Goal: Information Seeking & Learning: Learn about a topic

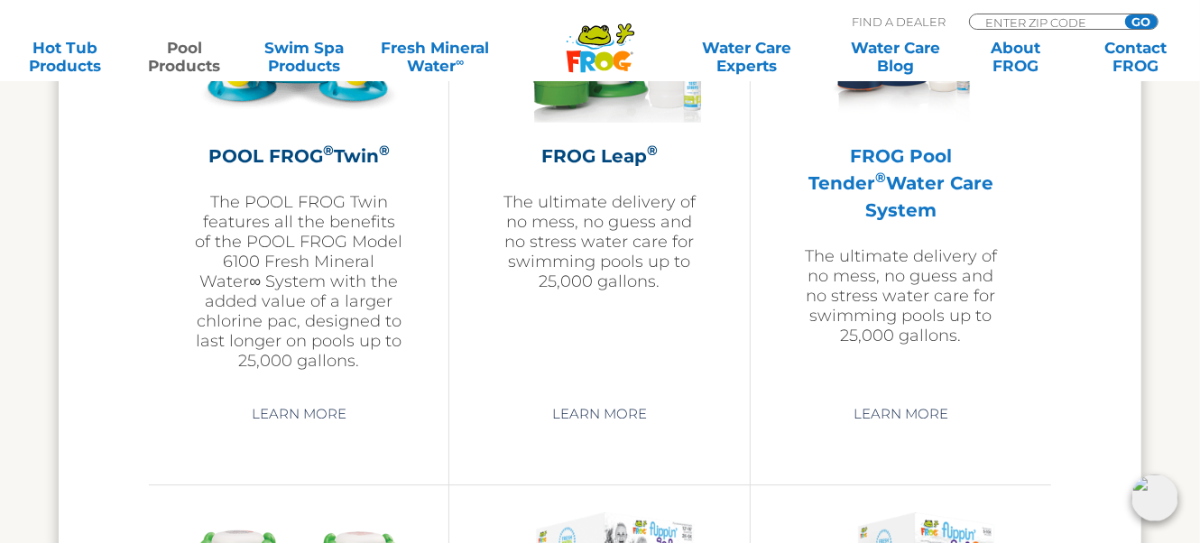
scroll to position [3519, 0]
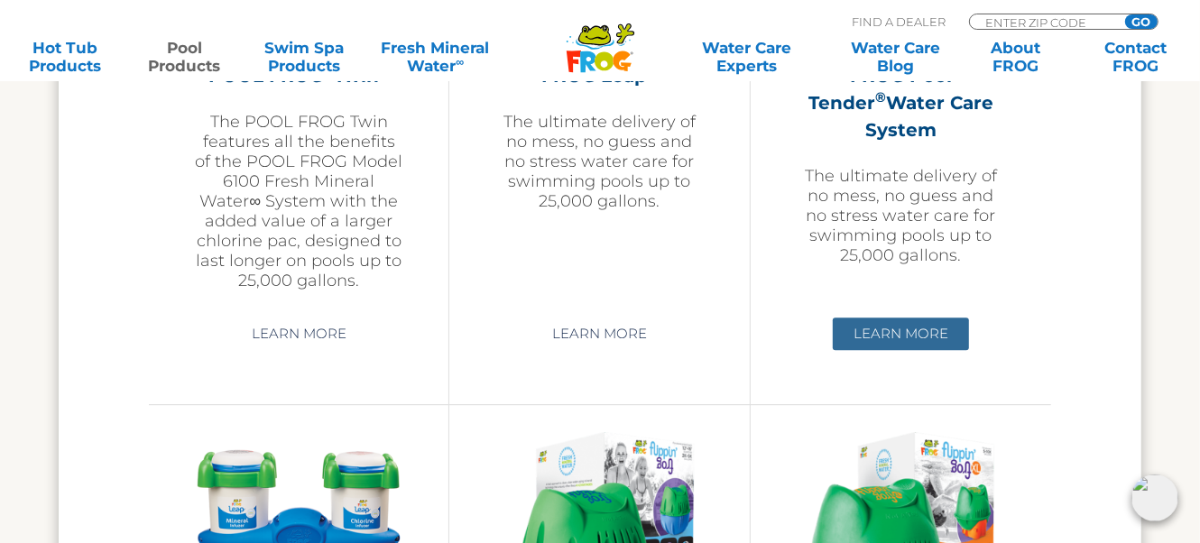
click at [897, 336] on link "Learn More" at bounding box center [901, 334] width 136 height 32
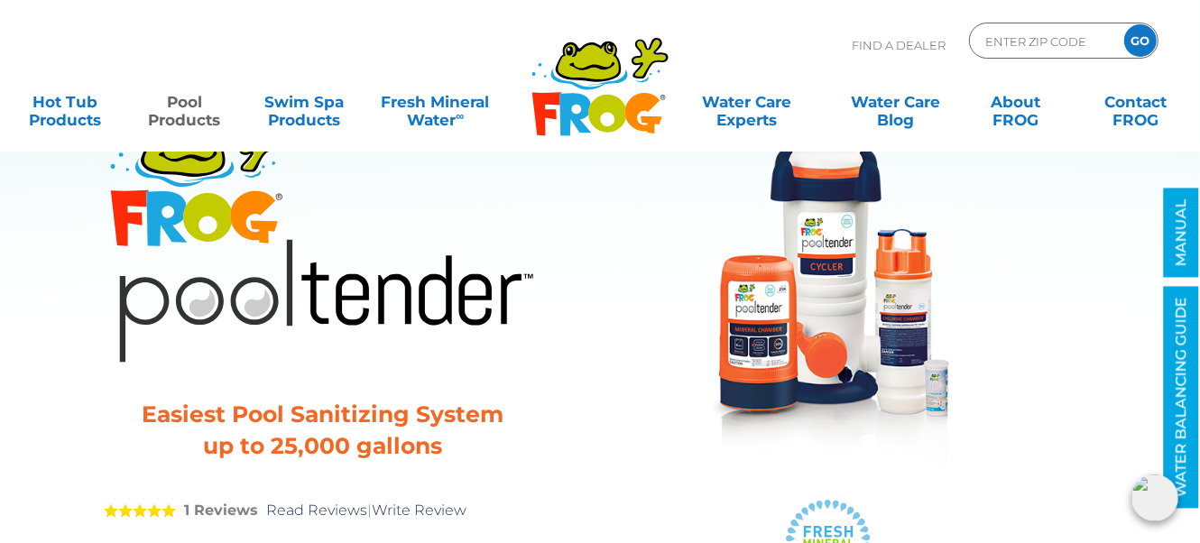
scroll to position [89, 0]
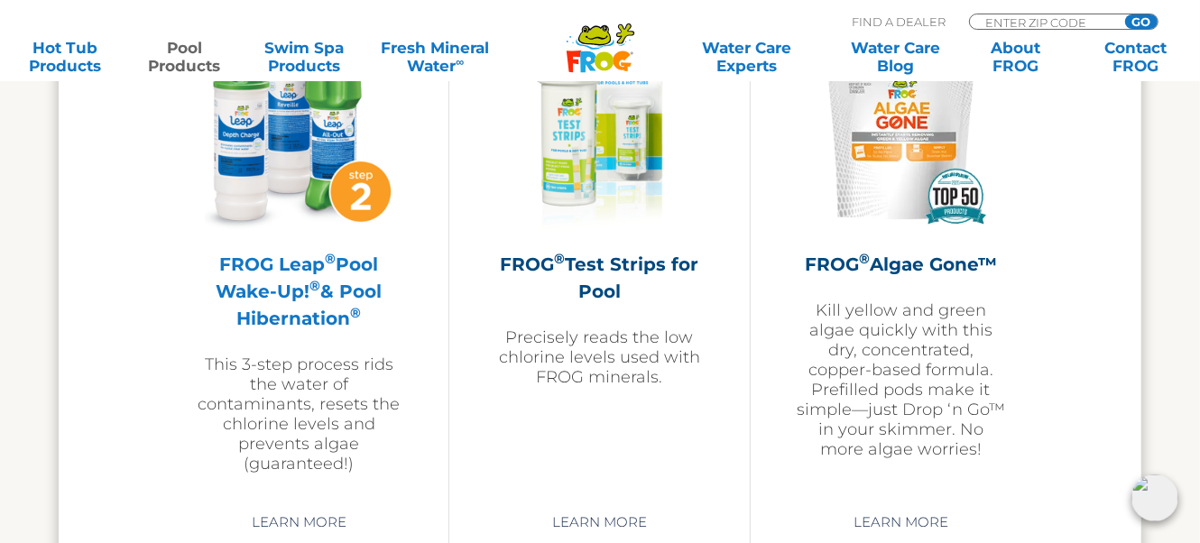
scroll to position [5032, 0]
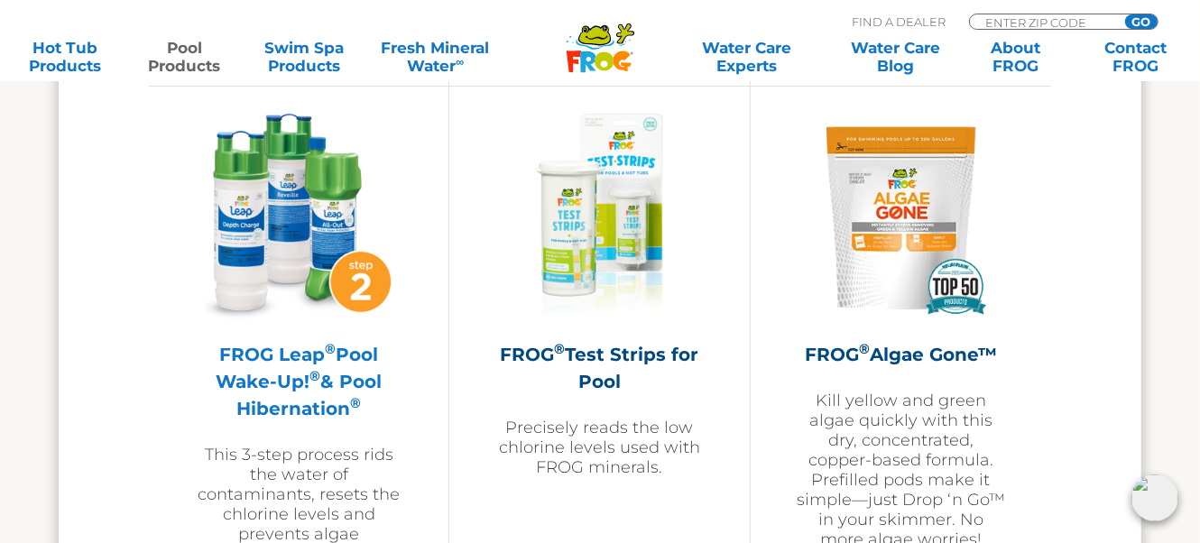
click at [287, 351] on h2 "FROG Leap ® Pool Wake-Up! ® & Pool Hibernation ®" at bounding box center [298, 381] width 209 height 81
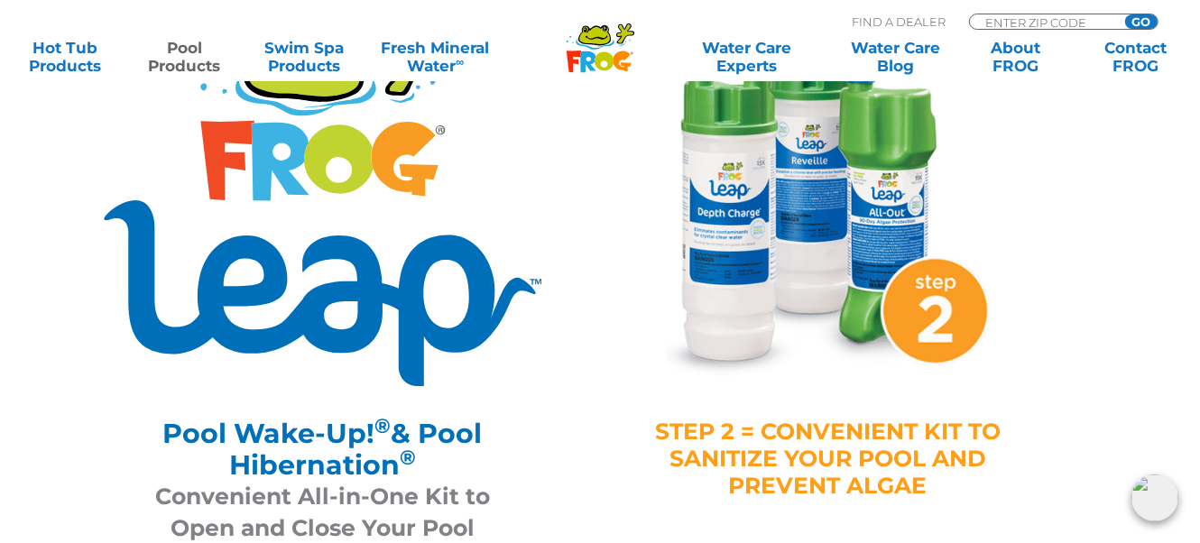
scroll to position [180, 0]
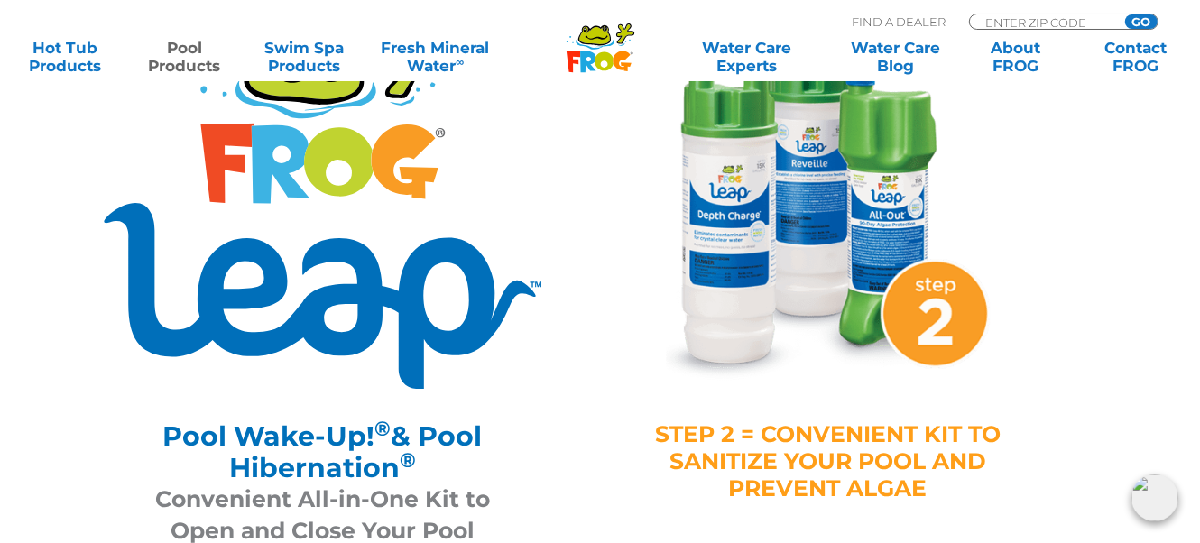
click at [751, 227] on img at bounding box center [828, 203] width 361 height 361
click at [757, 292] on img at bounding box center [828, 203] width 361 height 361
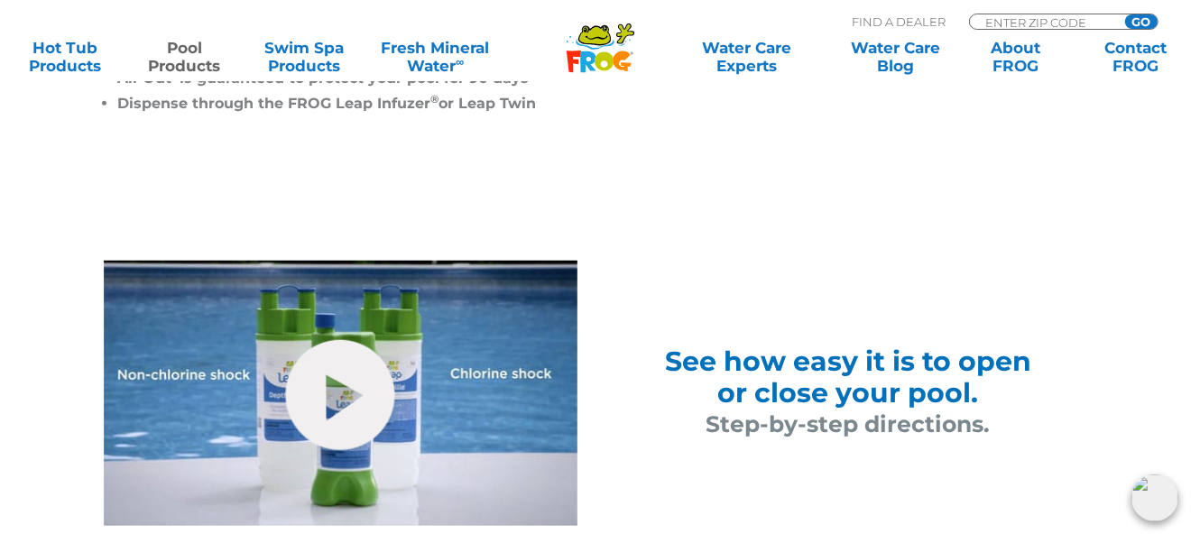
scroll to position [1083, 0]
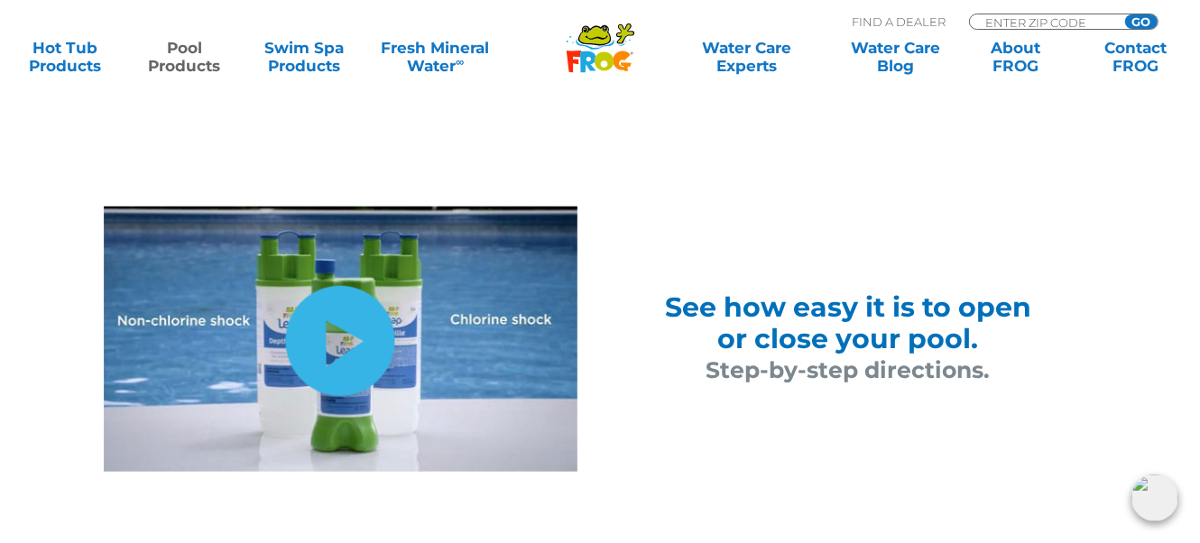
click at [338, 332] on link "hide-me" at bounding box center [340, 341] width 109 height 110
